Goal: Task Accomplishment & Management: Use online tool/utility

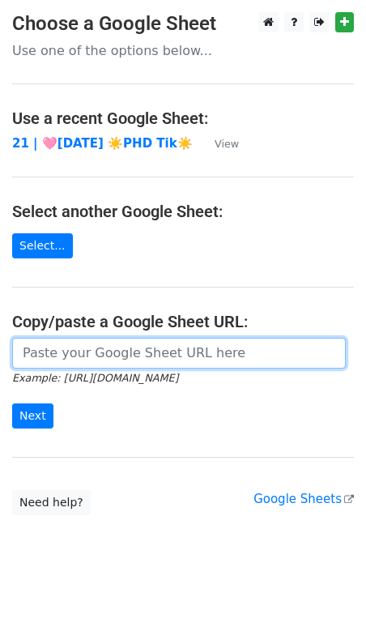
click at [259, 356] on input "url" at bounding box center [179, 353] width 334 height 31
paste input "https://docs.google.com/spreadsheets/d/10wNOuH0iJoLuQDyjFFPLBsgr35y7AfDsSJ61zz6…"
type input "https://docs.google.com/spreadsheets/d/10wNOuH0iJoLuQDyjFFPLBsgr35y7AfDsSJ61zz6…"
click at [12, 404] on input "Next" at bounding box center [32, 416] width 41 height 25
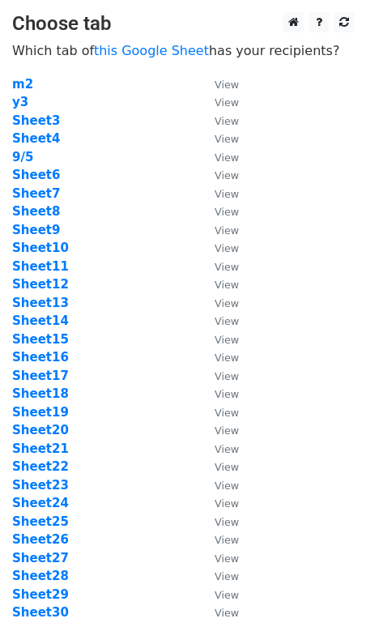
click at [110, 254] on td "Sheet10" at bounding box center [105, 248] width 186 height 19
click at [43, 215] on strong "Sheet8" at bounding box center [36, 211] width 48 height 15
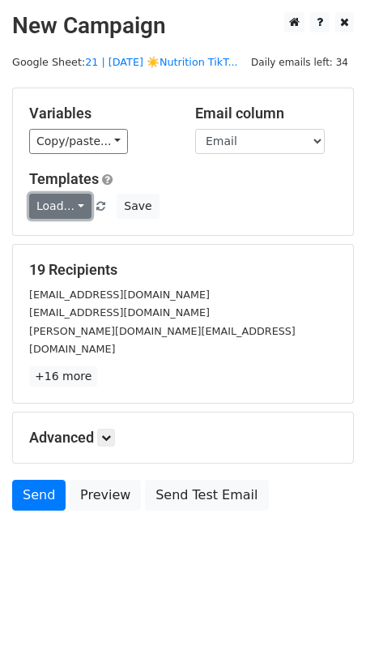
click at [56, 207] on link "Load..." at bounding box center [60, 206] width 62 height 25
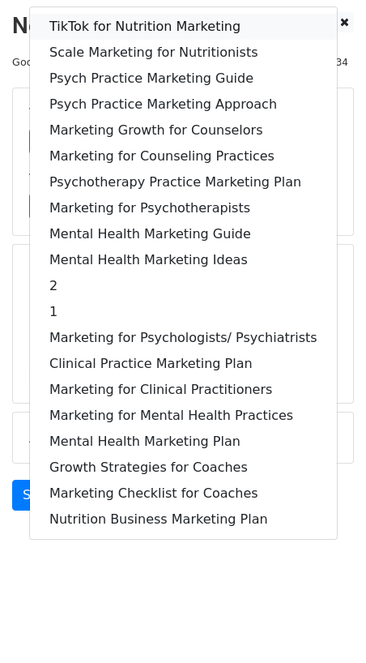
click at [130, 28] on link "TikTok for Nutrition Marketing" at bounding box center [183, 27] width 307 height 26
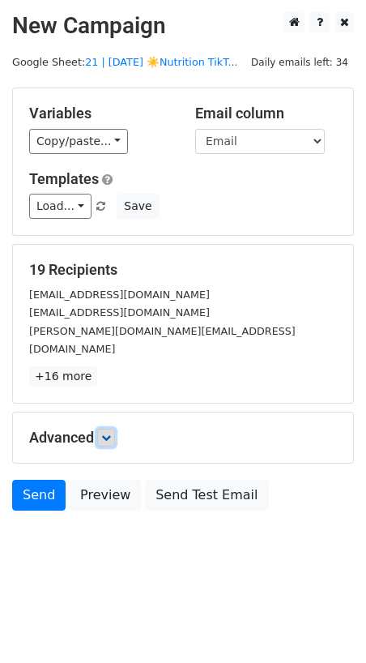
click at [106, 429] on link at bounding box center [106, 438] width 18 height 18
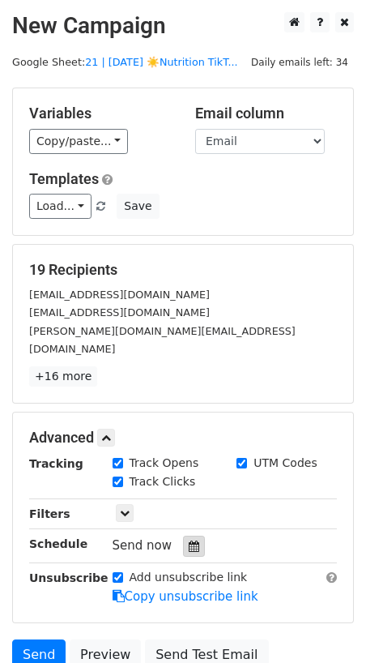
click at [189, 541] on icon at bounding box center [194, 546] width 11 height 11
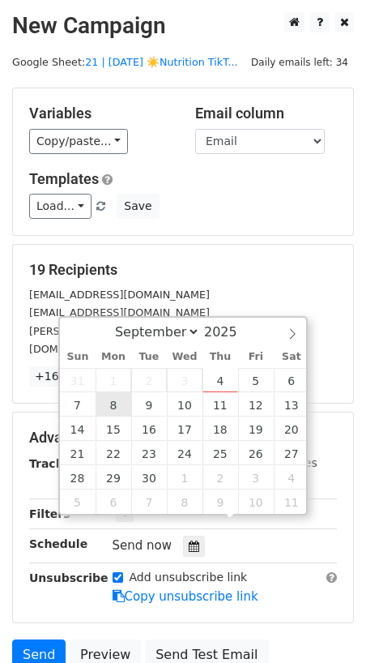
type input "2025-09-08 12:00"
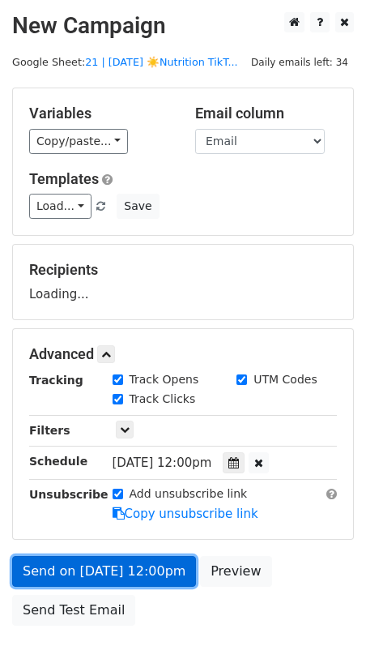
click at [129, 571] on form "Variables Copy/paste... {{Name}} {{Email}} Email column Name Email Templates Lo…" at bounding box center [183, 361] width 342 height 546
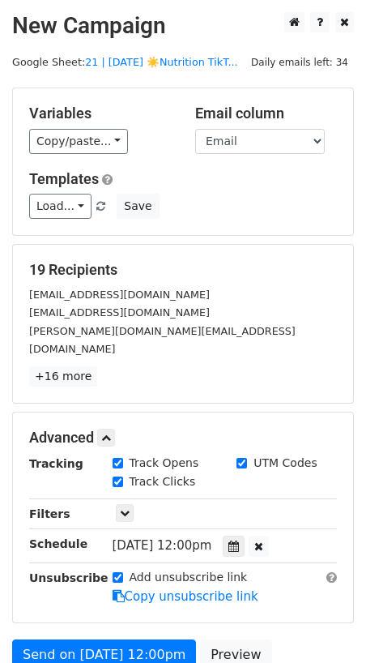
click at [89, 616] on form "Variables Copy/paste... {{Name}} {{Email}} Email column Name Email Templates Lo…" at bounding box center [183, 403] width 342 height 630
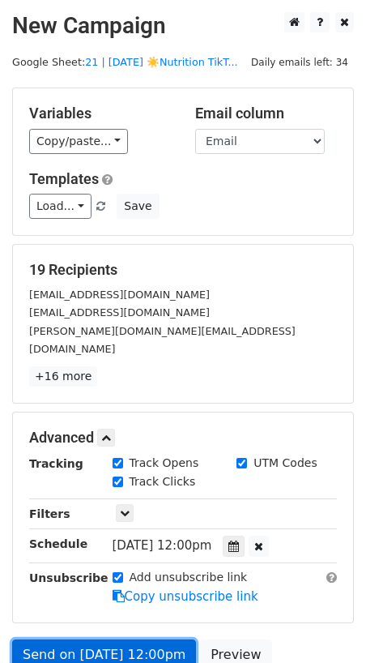
click at [90, 640] on link "Send on Sep 8 at 12:00pm" at bounding box center [104, 655] width 184 height 31
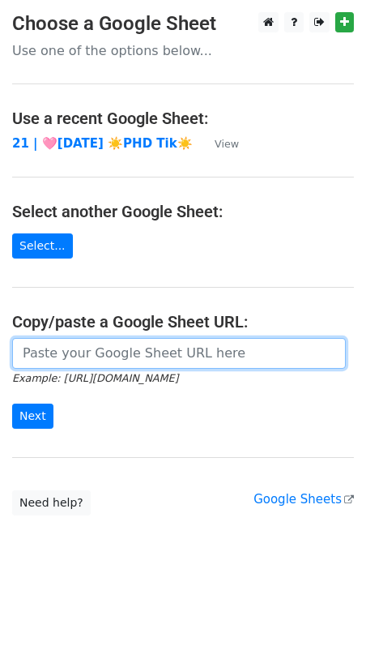
click at [120, 348] on input "url" at bounding box center [179, 353] width 334 height 31
paste input "[URL][DOMAIN_NAME]"
type input "[URL][DOMAIN_NAME]"
click at [12, 404] on input "Next" at bounding box center [32, 416] width 41 height 25
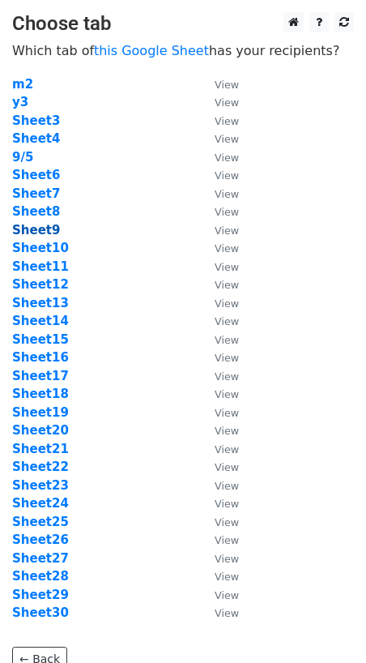
click at [36, 232] on strong "Sheet9" at bounding box center [36, 230] width 48 height 15
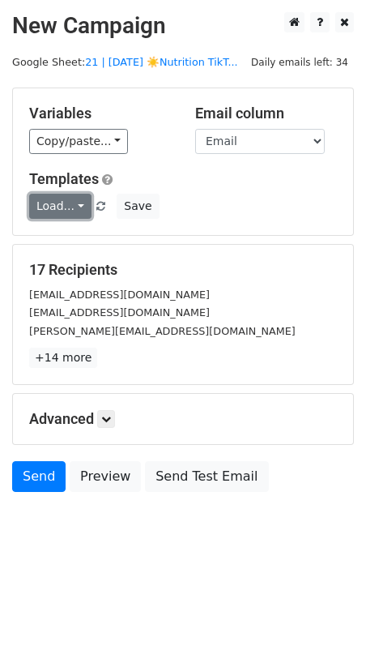
click at [53, 208] on link "Load..." at bounding box center [60, 206] width 62 height 25
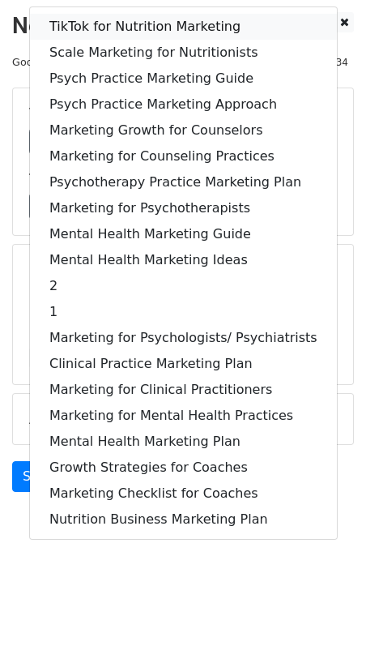
drag, startPoint x: 121, startPoint y: 15, endPoint x: 121, endPoint y: 28, distance: 13.0
click at [121, 15] on link "TikTok for Nutrition Marketing" at bounding box center [183, 27] width 307 height 26
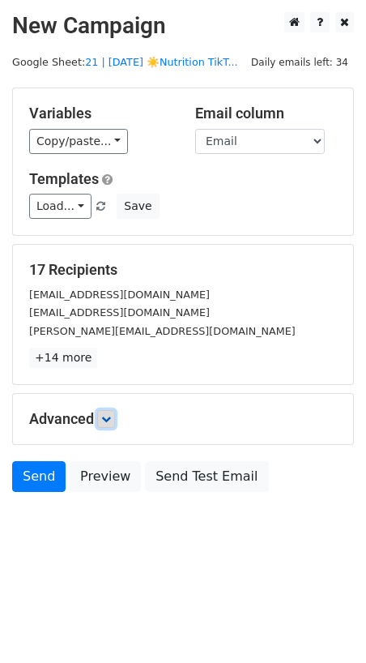
click at [115, 416] on link at bounding box center [106, 419] width 18 height 18
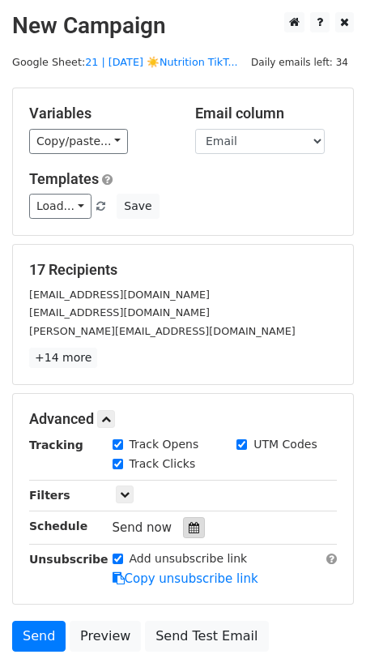
click at [193, 527] on div at bounding box center [194, 527] width 22 height 21
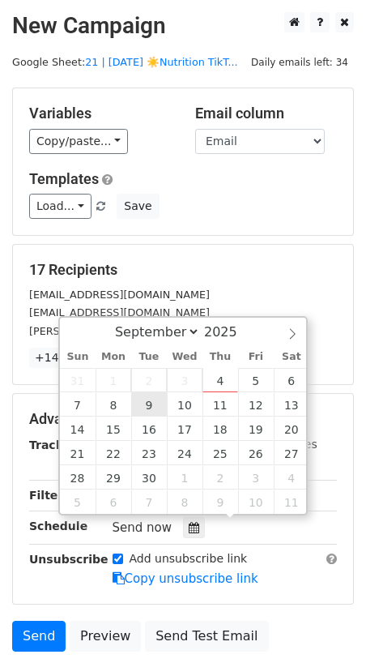
type input "2025-09-09 12:00"
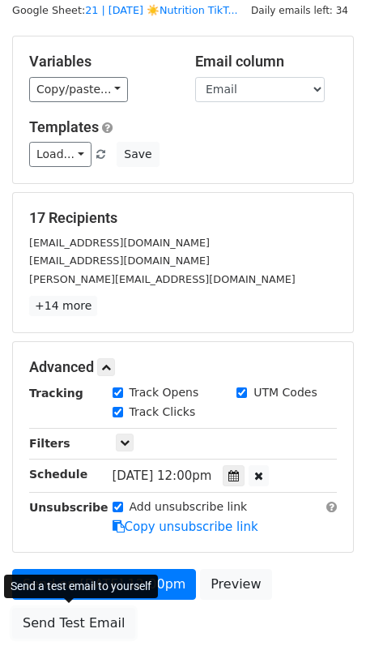
scroll to position [59, 0]
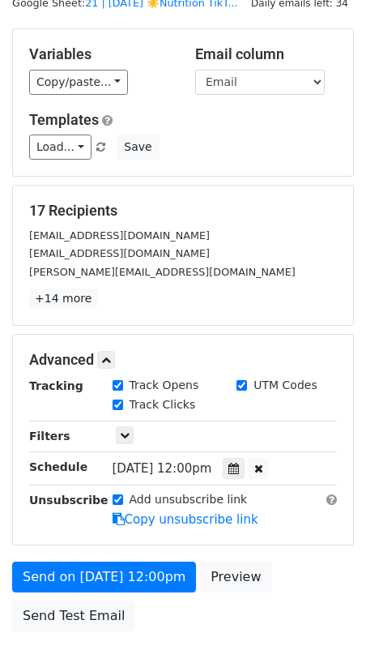
click at [89, 577] on div "Send a test email to yourself" at bounding box center [81, 579] width 154 height 24
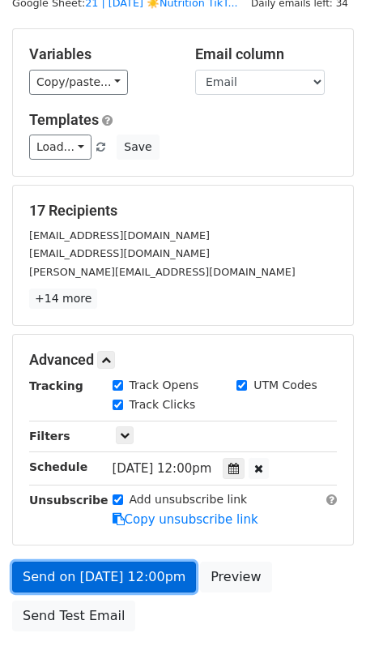
click at [150, 571] on link "Send on Sep 9 at 12:00pm" at bounding box center [104, 577] width 184 height 31
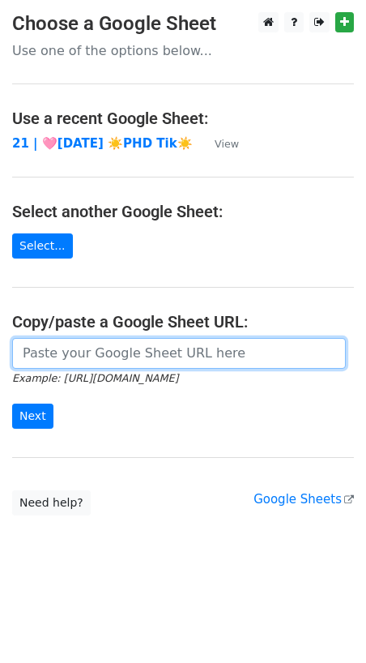
click at [141, 343] on input "url" at bounding box center [179, 353] width 334 height 31
paste input "[URL][DOMAIN_NAME]"
type input "[URL][DOMAIN_NAME]"
click at [12, 404] on input "Next" at bounding box center [32, 416] width 41 height 25
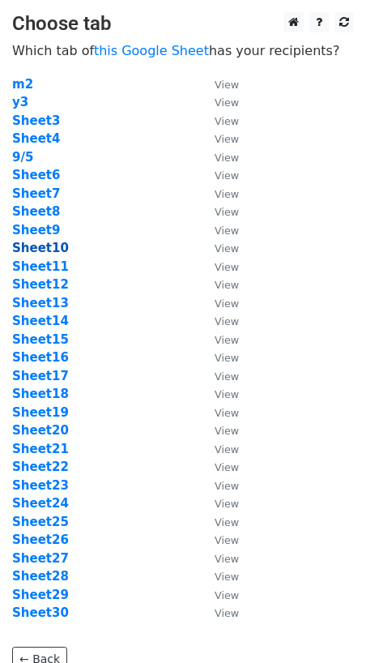
click at [50, 248] on strong "Sheet10" at bounding box center [40, 248] width 57 height 15
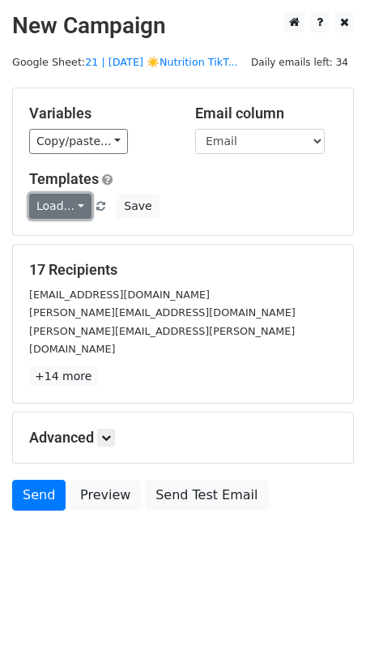
click at [62, 207] on link "Load..." at bounding box center [60, 206] width 62 height 25
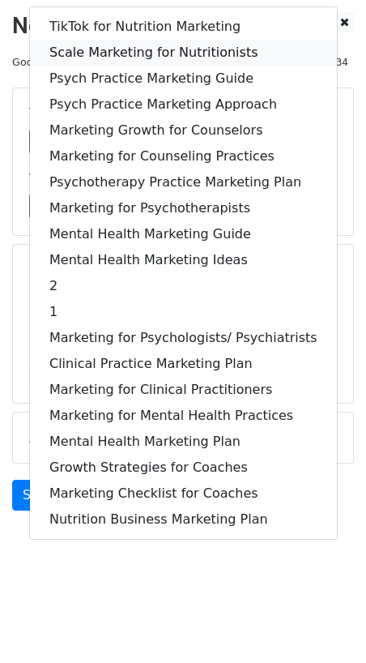
click at [173, 56] on link "Scale Marketing for Nutritionists" at bounding box center [183, 53] width 307 height 26
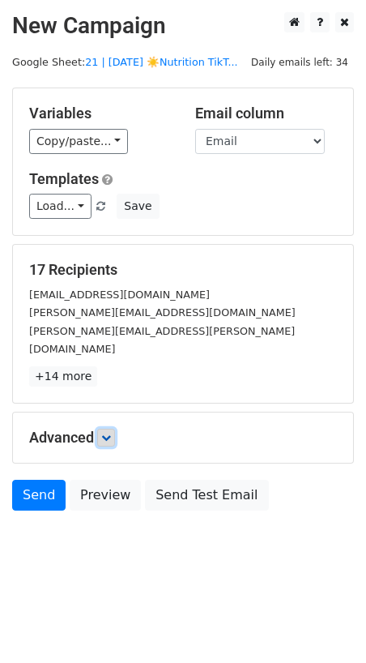
click at [109, 433] on icon at bounding box center [106, 438] width 10 height 10
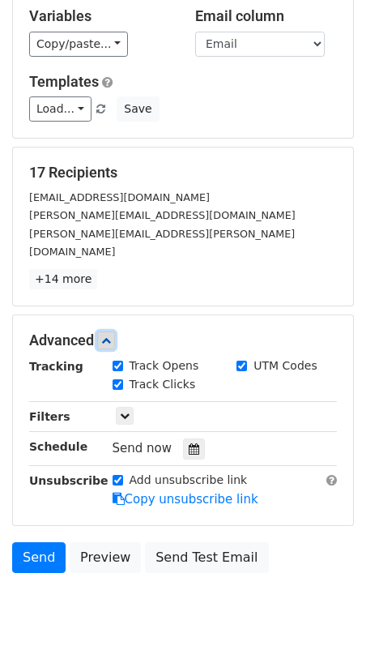
scroll to position [123, 0]
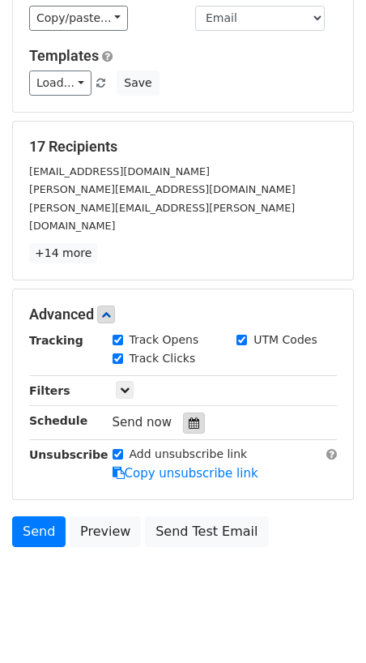
click at [189, 417] on icon at bounding box center [194, 422] width 11 height 11
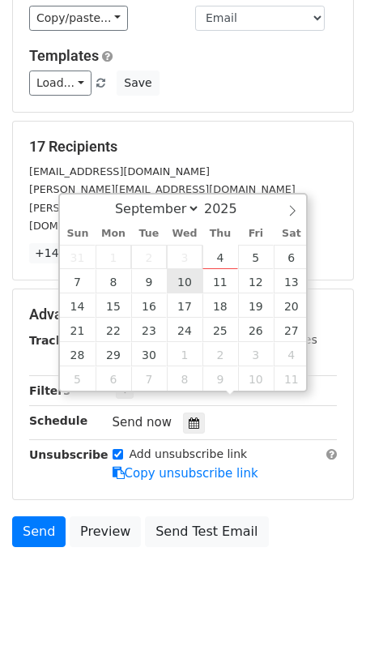
type input "[DATE] 12:00"
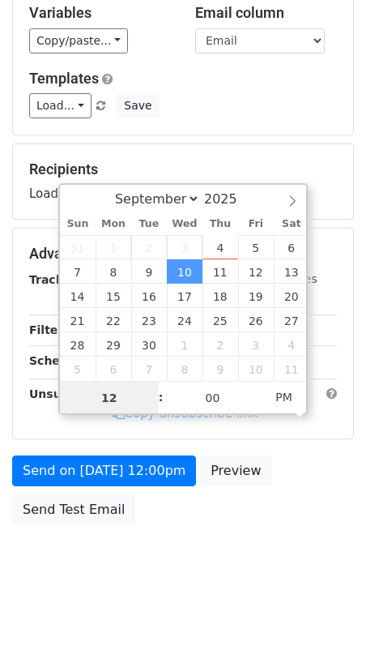
scroll to position [97, 0]
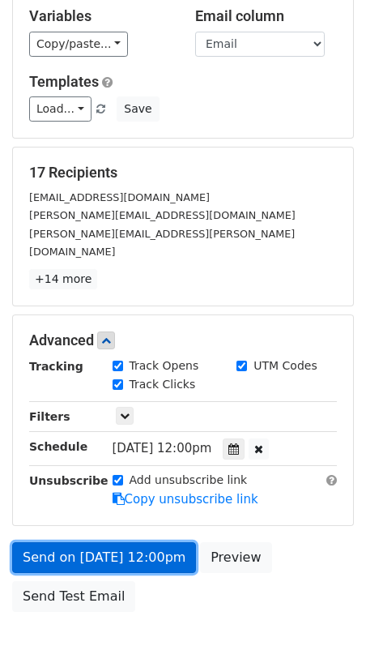
click at [99, 477] on form "Variables Copy/paste... {{Name}} {{Email}} Email column Name Email Templates Lo…" at bounding box center [183, 305] width 342 height 630
click at [108, 542] on link "Send on [DATE] 12:00pm" at bounding box center [104, 557] width 184 height 31
